Goal: Task Accomplishment & Management: Manage account settings

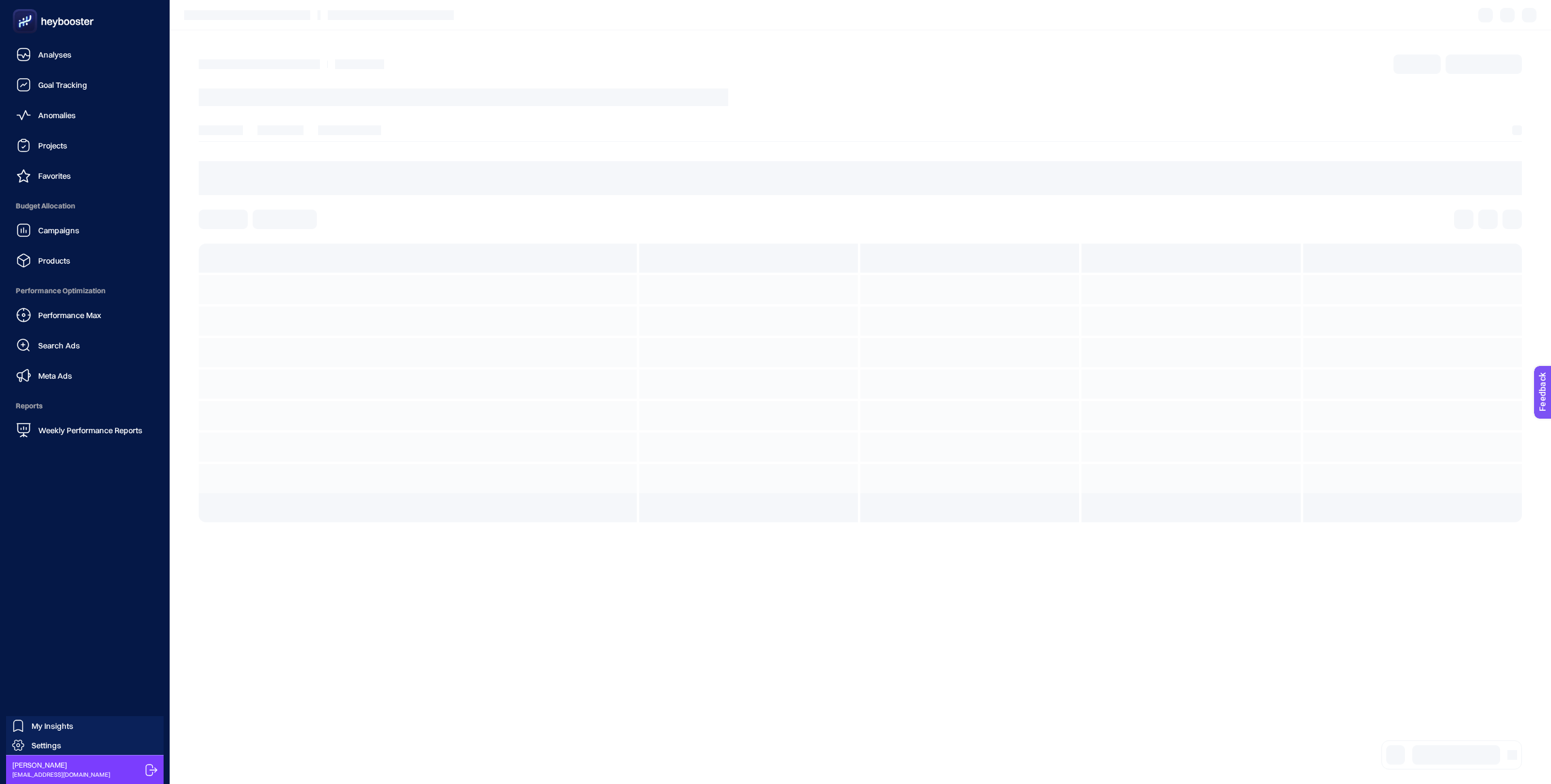
click at [49, 19] on icon at bounding box center [53, 22] width 87 height 25
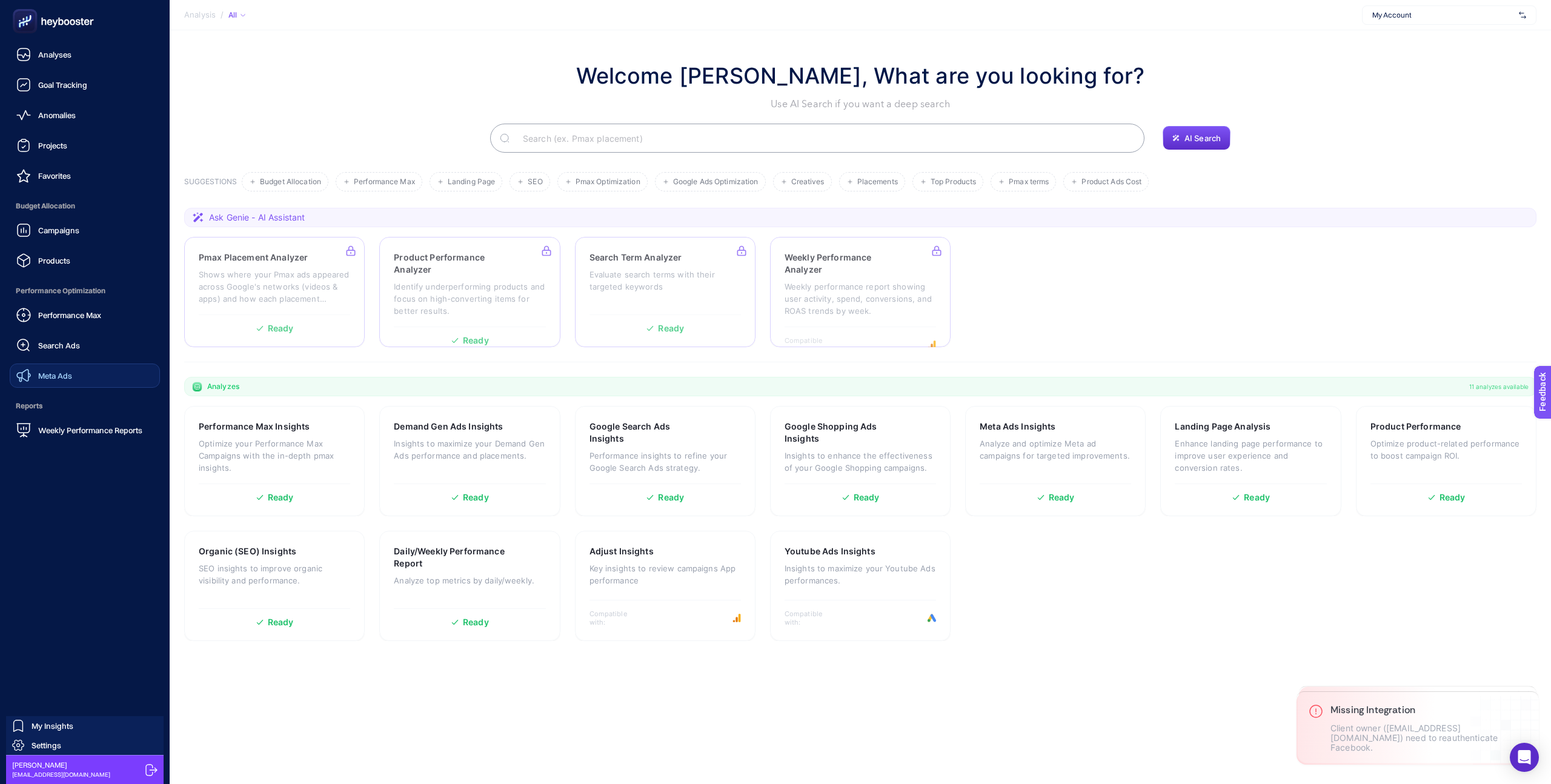
click at [36, 370] on div "Meta Ads" at bounding box center [44, 375] width 56 height 14
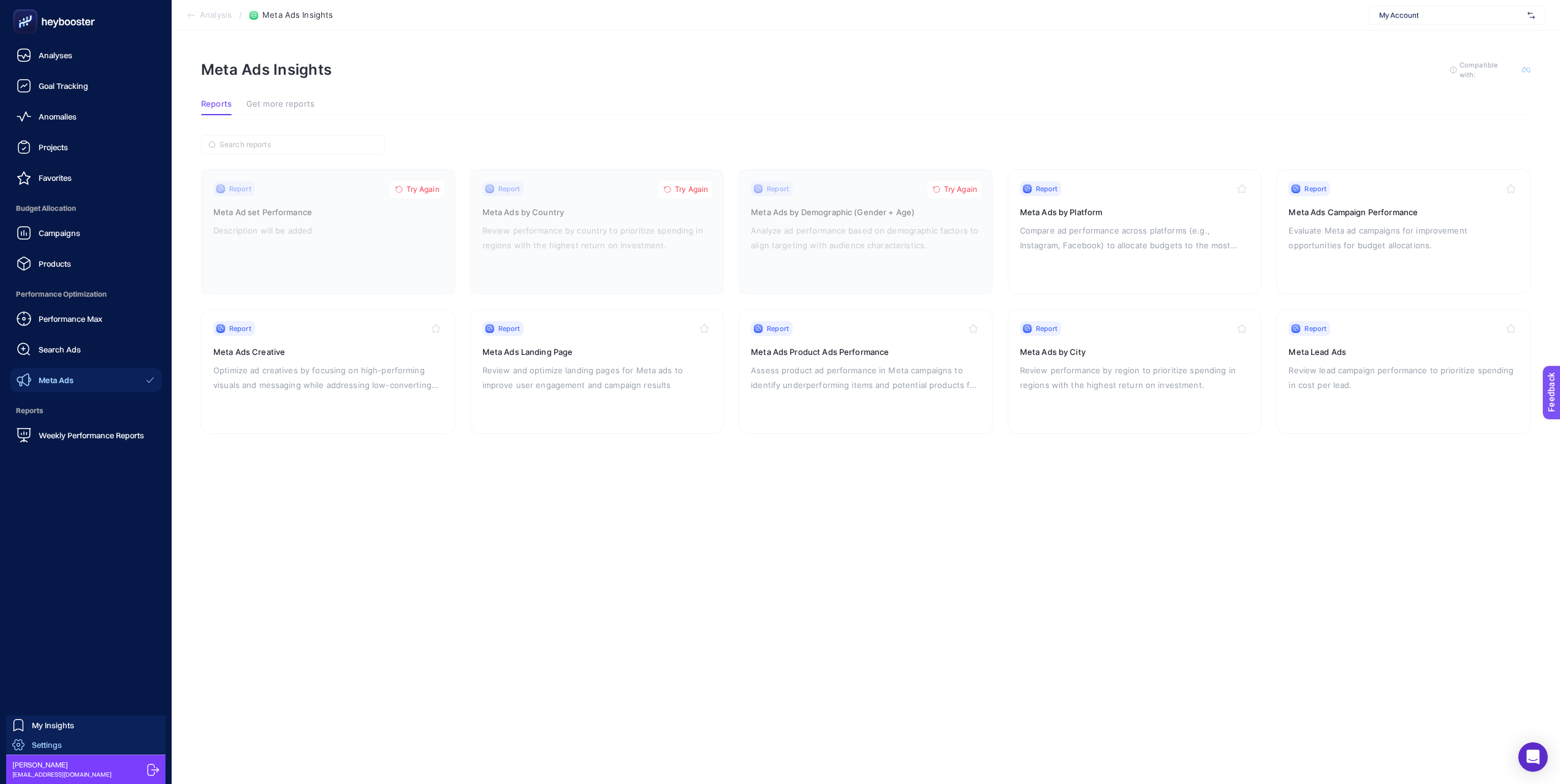
click at [46, 747] on span "Settings" at bounding box center [46, 745] width 30 height 10
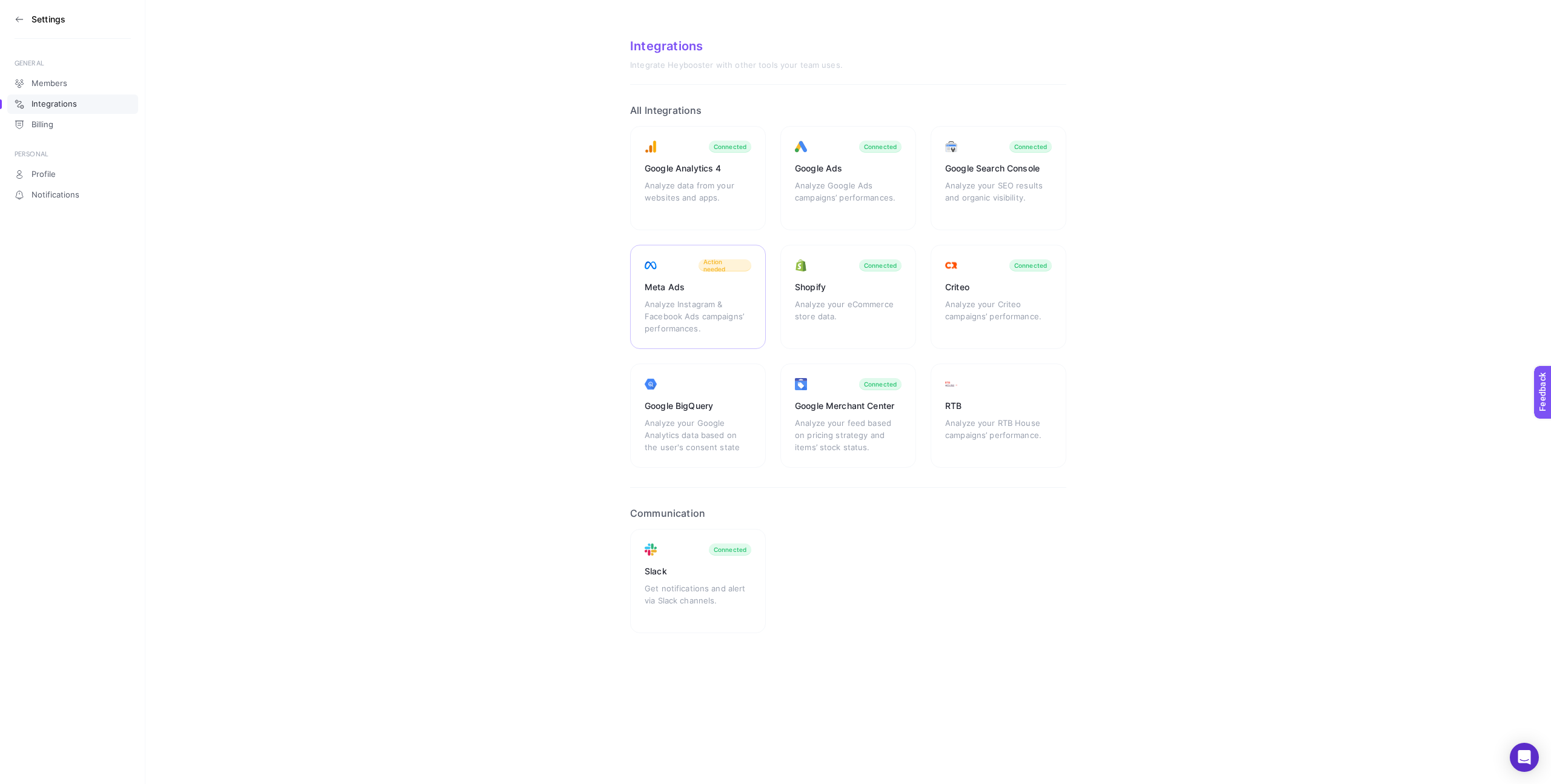
click at [696, 298] on div "Analyze Instagram & Facebook Ads campaigns’ performances." at bounding box center [698, 316] width 106 height 36
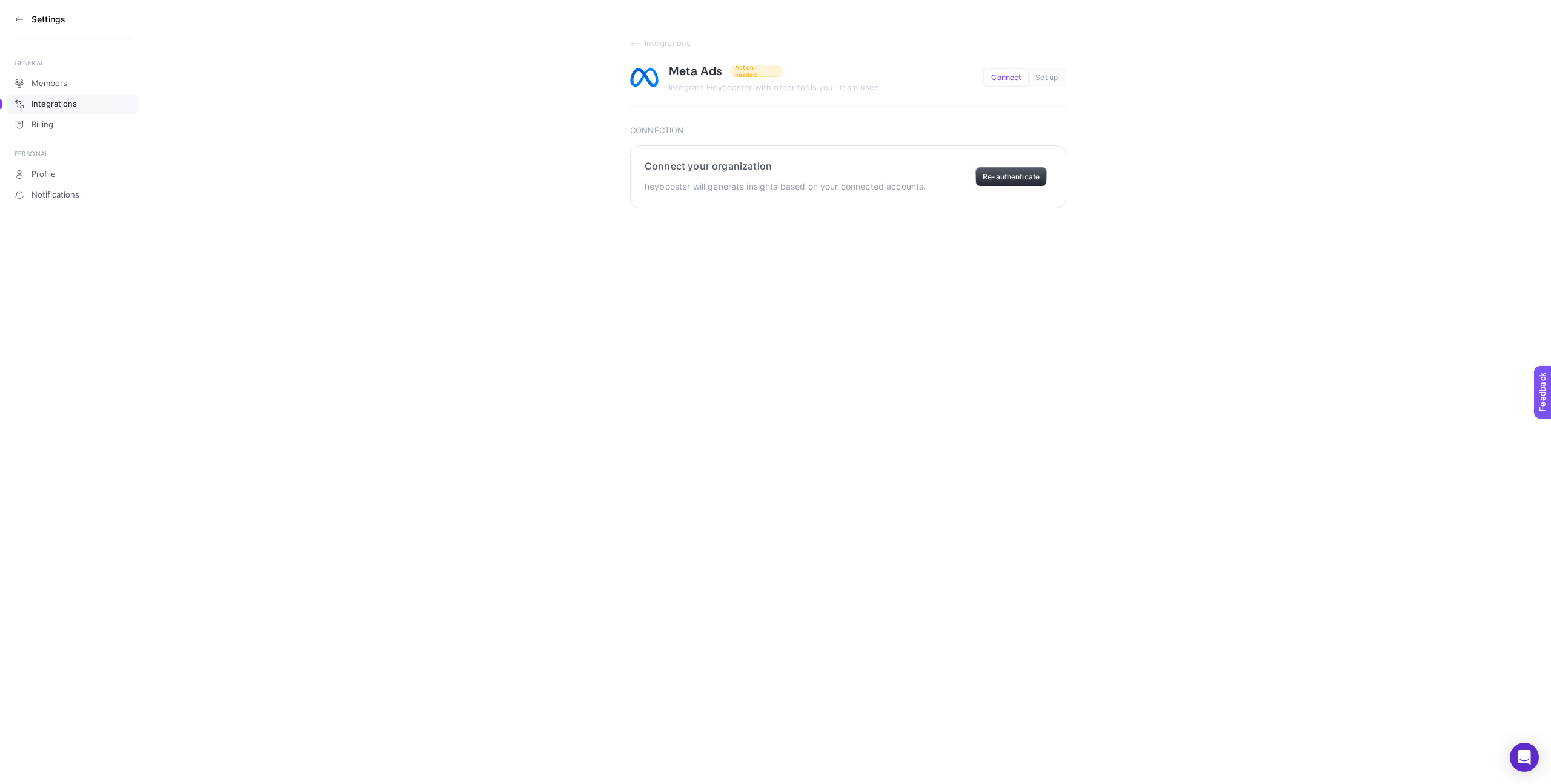
click at [1017, 175] on button "Re-authenticate" at bounding box center [1011, 177] width 71 height 19
click at [1013, 178] on button "Re-authenticate" at bounding box center [1011, 177] width 71 height 19
click at [1046, 78] on span "Set up" at bounding box center [1047, 78] width 23 height 10
click at [1014, 78] on span "Connect" at bounding box center [1005, 78] width 29 height 10
click at [1006, 178] on button "Re-authenticate" at bounding box center [1011, 177] width 71 height 19
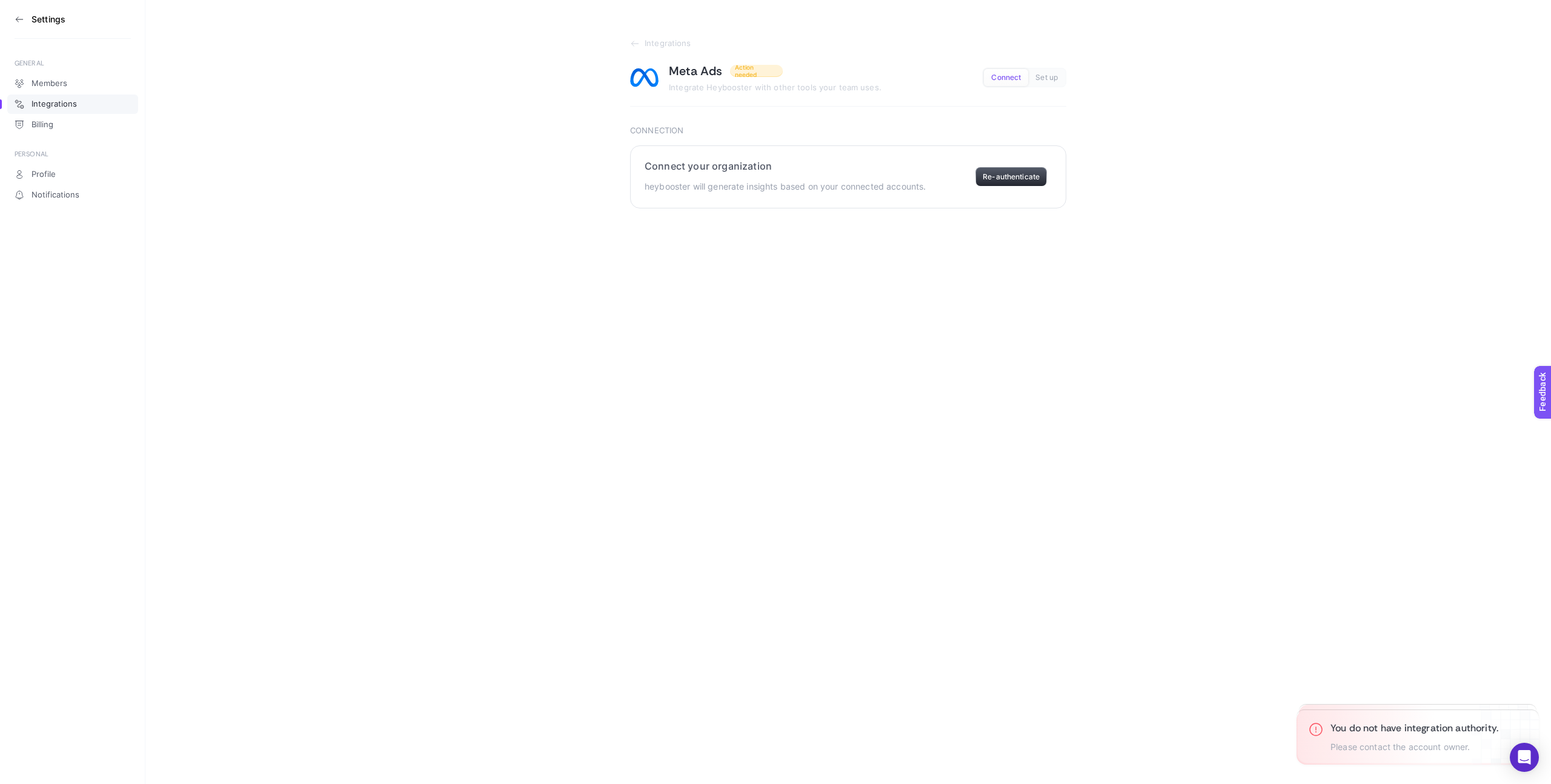
click at [1006, 178] on button "Re-authenticate" at bounding box center [1011, 177] width 71 height 19
click at [1044, 80] on span "Set up" at bounding box center [1047, 78] width 23 height 10
click at [1006, 178] on button "Re-authenticate" at bounding box center [1011, 177] width 71 height 19
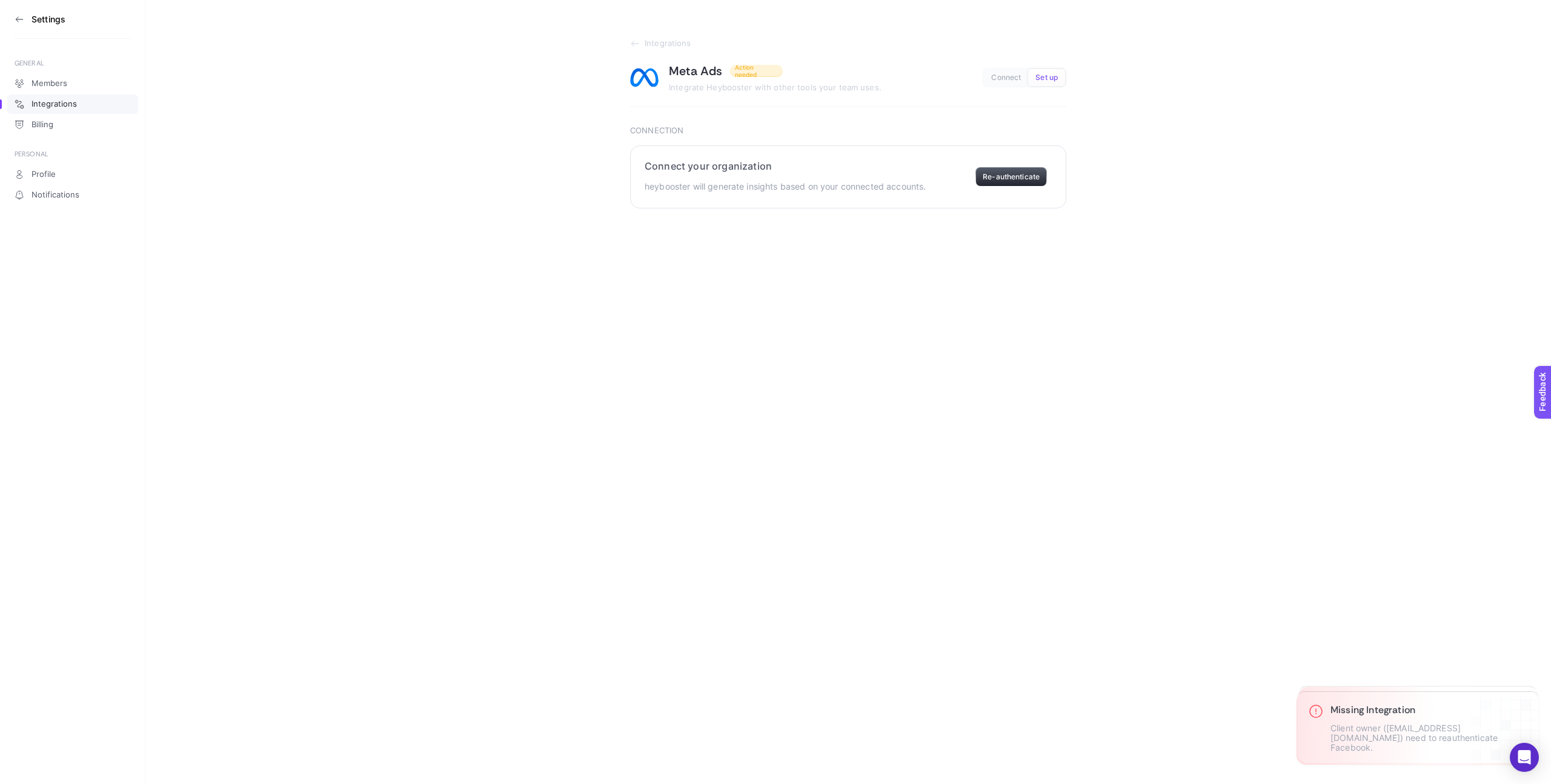
click at [1006, 178] on button "Re-authenticate" at bounding box center [1011, 177] width 71 height 19
